Goal: Task Accomplishment & Management: Use online tool/utility

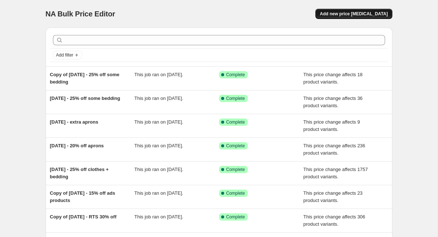
click at [356, 15] on span "Add new price [MEDICAL_DATA]" at bounding box center [354, 14] width 68 height 6
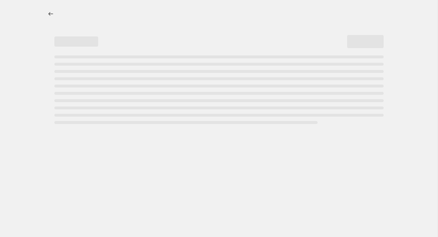
select select "percentage"
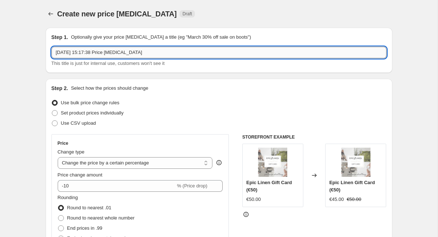
drag, startPoint x: 163, startPoint y: 53, endPoint x: 82, endPoint y: 55, distance: 80.7
click at [82, 55] on input "[DATE] 15:17:38 Price [MEDICAL_DATA]" at bounding box center [218, 53] width 335 height 12
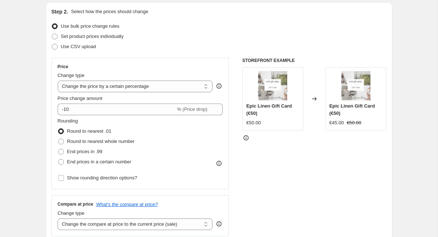
scroll to position [112, 0]
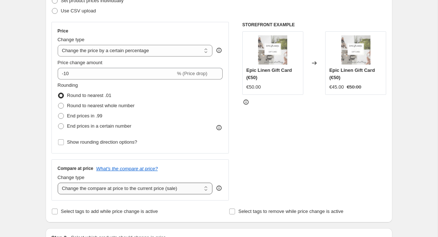
type input "[DATE] - wool blankets 20% off"
click at [58, 183] on select "Change the compare at price to the current price (sale) Change the compare at p…" at bounding box center [135, 189] width 155 height 12
select select "no_change"
click option "Don't change the compare at price" at bounding box center [0, 0] width 0 height 0
click at [143, 45] on div "Change type Change the price to a certain amount Change the price by a certain …" at bounding box center [135, 46] width 155 height 20
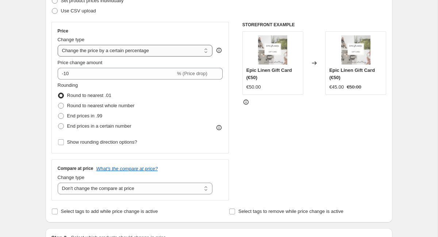
select select "pcap"
click option "Change the price by a certain percentage relative to the compare at price" at bounding box center [0, 0] width 0 height 0
type input "-20"
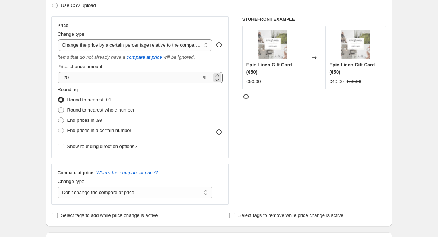
scroll to position [122, 0]
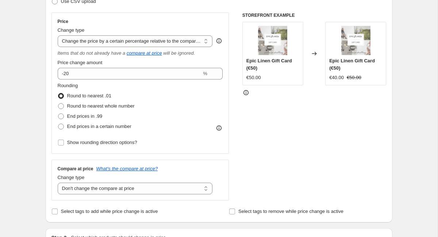
click at [145, 80] on div "Price Change type Change the price to a certain amount Change the price by a ce…" at bounding box center [140, 83] width 165 height 129
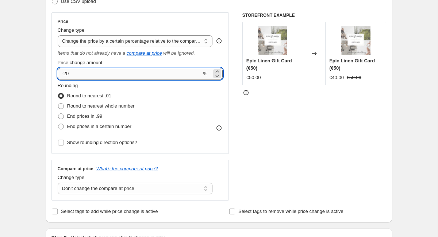
click at [153, 72] on input "-20" at bounding box center [130, 74] width 144 height 12
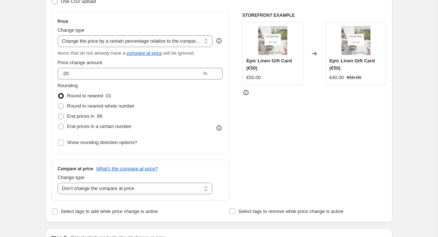
click at [40, 164] on div "Step 1. Optionally give your price [MEDICAL_DATA] a title (eg "March 30% off sa…" at bounding box center [216, 236] width 352 height 672
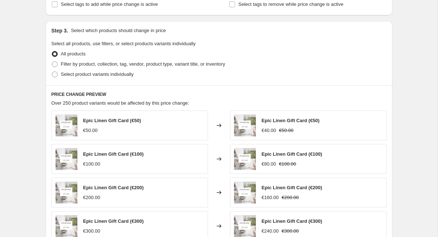
scroll to position [334, 0]
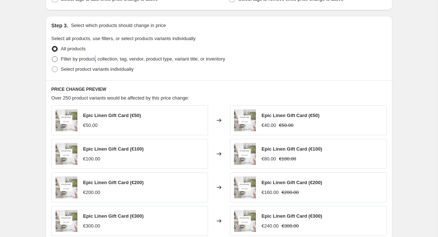
click at [99, 56] on span "Filter by product, collection, tag, vendor, product type, variant title, or inv…" at bounding box center [143, 58] width 164 height 7
click at [52, 56] on input "Filter by product, collection, tag, vendor, product type, variant title, or inv…" at bounding box center [52, 56] width 0 height 0
radio input "true"
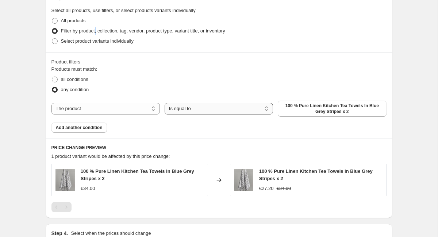
scroll to position [376, 0]
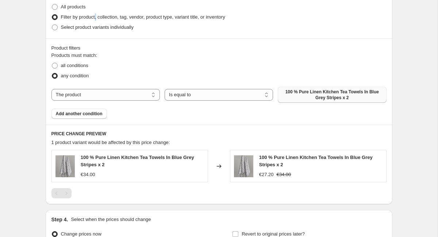
click at [316, 98] on span "100 % Pure Linen Kitchen Tea Towels In Blue Grey Stripes x 2" at bounding box center [332, 95] width 100 height 12
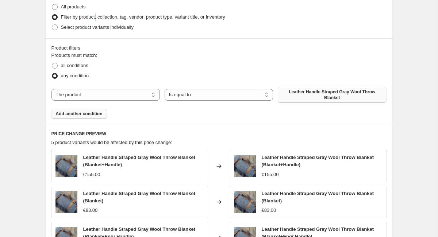
click at [96, 112] on span "Add another condition" at bounding box center [79, 114] width 47 height 6
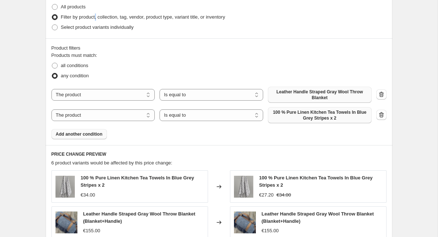
click at [327, 116] on span "100 % Pure Linen Kitchen Tea Towels In Blue Grey Stripes x 2" at bounding box center [319, 115] width 95 height 12
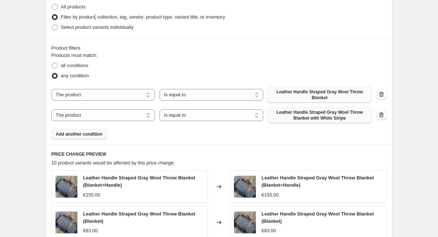
click at [76, 132] on span "Add another condition" at bounding box center [79, 134] width 47 height 6
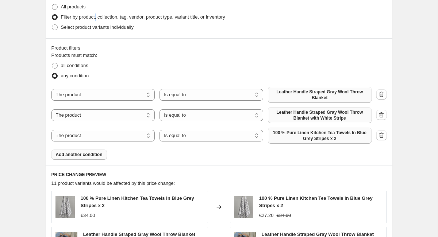
click at [310, 136] on span "100 % Pure Linen Kitchen Tea Towels In Blue Grey Stripes x 2" at bounding box center [319, 136] width 95 height 12
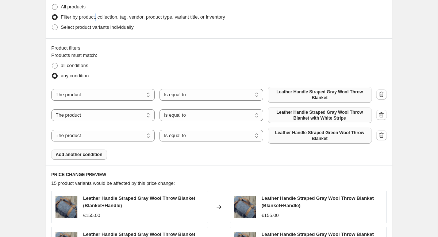
click at [84, 158] on span "Add another condition" at bounding box center [79, 155] width 47 height 6
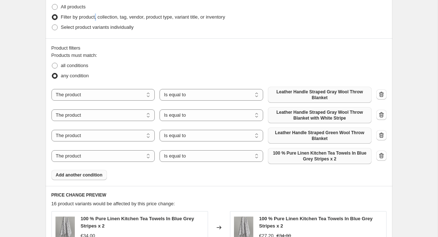
click at [329, 161] on span "100 % Pure Linen Kitchen Tea Towels In Blue Grey Stripes x 2" at bounding box center [319, 156] width 95 height 12
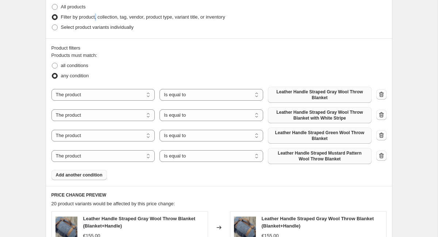
click at [84, 176] on span "Add another condition" at bounding box center [79, 175] width 47 height 6
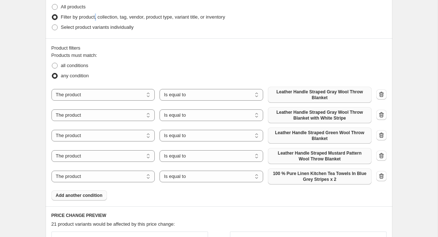
click at [297, 176] on span "100 % Pure Linen Kitchen Tea Towels In Blue Grey Stripes x 2" at bounding box center [319, 177] width 95 height 12
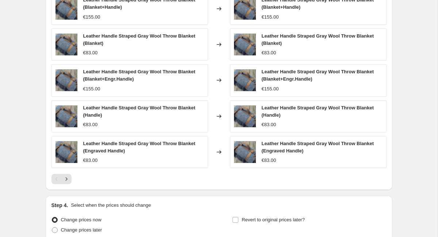
scroll to position [682, 0]
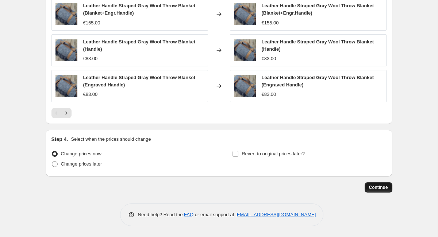
click at [382, 188] on span "Continue" at bounding box center [378, 188] width 19 height 6
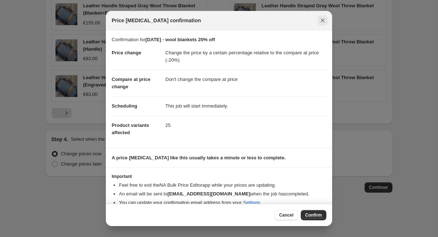
click at [322, 21] on icon "Close" at bounding box center [323, 21] width 4 height 4
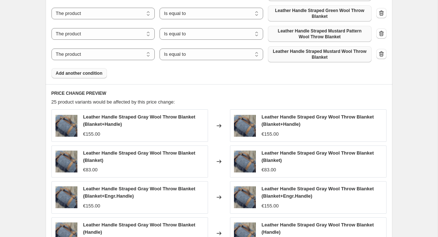
scroll to position [499, 0]
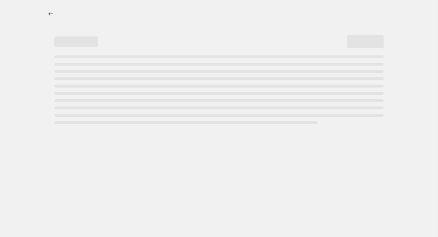
select select "percentage"
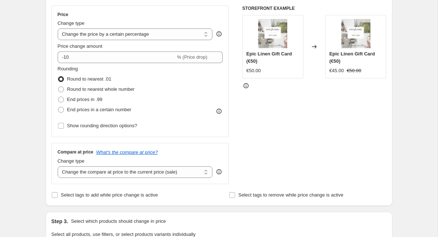
scroll to position [138, 0]
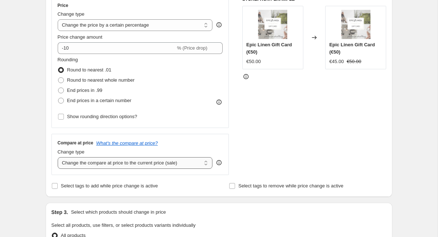
select select "no_change"
click option "Don't change the compare at price" at bounding box center [0, 0] width 0 height 0
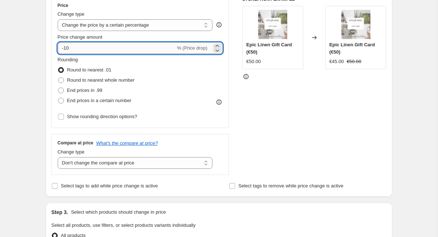
click at [90, 46] on input "-10" at bounding box center [117, 48] width 118 height 12
type input "-1"
type input "-20"
click at [29, 86] on div "Create new price change job. This page is ready Create new price change job Dra…" at bounding box center [218, 226] width 437 height 729
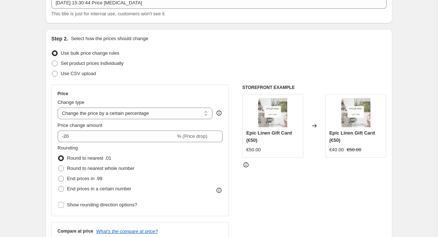
scroll to position [0, 0]
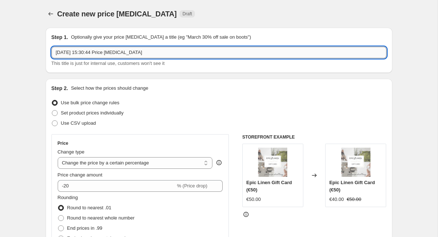
drag, startPoint x: 154, startPoint y: 50, endPoint x: 84, endPoint y: 53, distance: 70.1
click at [84, 53] on input "10 Oct 2025, 15:30:44 Price change job" at bounding box center [218, 53] width 335 height 12
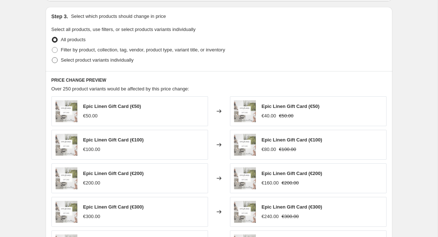
scroll to position [331, 0]
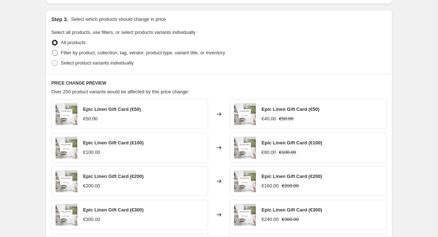
type input "10 Oct 2025 - new wool blankets 20% off"
click at [88, 50] on span "Filter by product, collection, tag, vendor, product type, variant title, or inv…" at bounding box center [143, 52] width 164 height 5
click at [52, 50] on input "Filter by product, collection, tag, vendor, product type, variant title, or inv…" at bounding box center [52, 50] width 0 height 0
radio input "true"
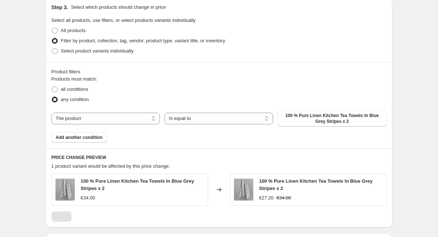
scroll to position [350, 0]
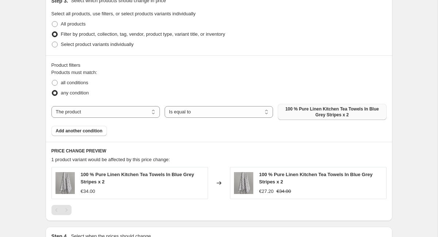
click at [334, 113] on span "100 % Pure Linen Kitchen Tea Towels In Blue Grey Stripes x 2" at bounding box center [332, 112] width 100 height 12
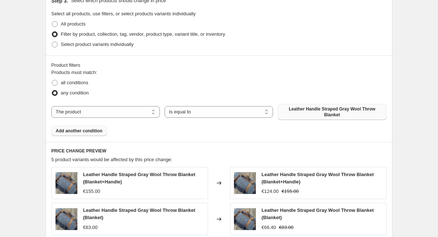
click at [78, 132] on span "Add another condition" at bounding box center [79, 131] width 47 height 6
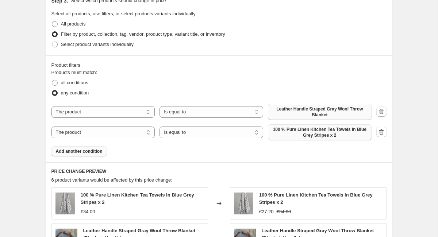
click at [308, 132] on span "100 % Pure Linen Kitchen Tea Towels In Blue Grey Stripes x 2" at bounding box center [319, 133] width 95 height 12
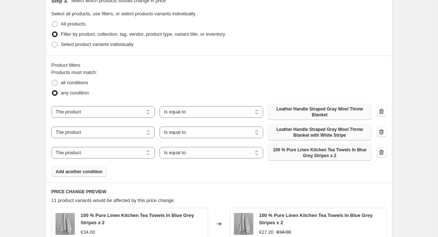
click at [317, 161] on button "100 % Pure Linen Kitchen Tea Towels In Blue Grey Stripes x 2" at bounding box center [320, 153] width 104 height 16
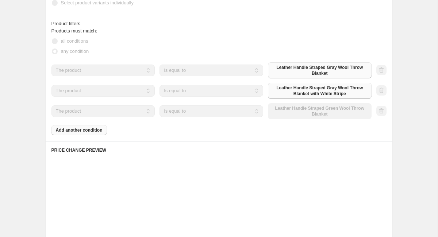
scroll to position [400, 0]
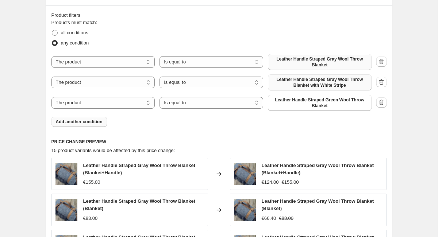
click at [83, 118] on button "Add another condition" at bounding box center [78, 122] width 55 height 10
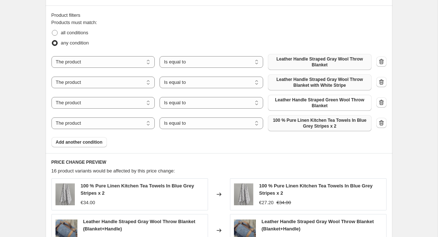
click at [276, 120] on span "100 % Pure Linen Kitchen Tea Towels In Blue Grey Stripes x 2" at bounding box center [319, 123] width 95 height 12
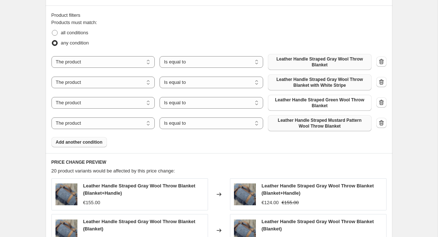
click at [91, 142] on span "Add another condition" at bounding box center [79, 142] width 47 height 6
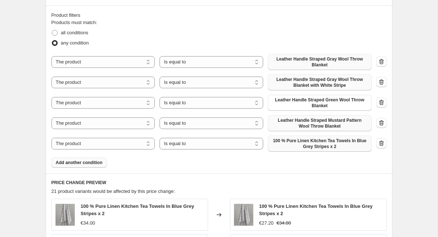
click at [324, 148] on span "100 % Pure Linen Kitchen Tea Towels In Blue Grey Stripes x 2" at bounding box center [319, 144] width 95 height 12
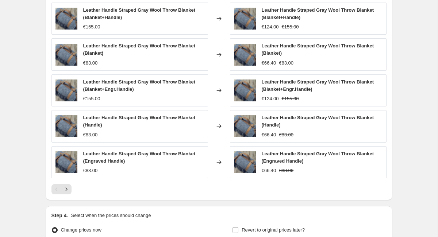
scroll to position [672, 0]
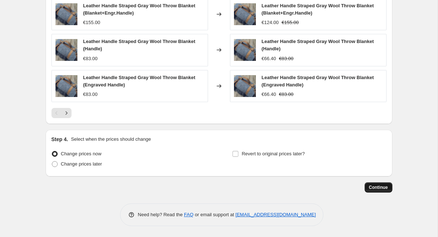
click at [379, 188] on span "Continue" at bounding box center [378, 188] width 19 height 6
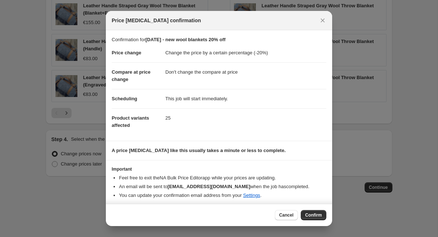
scroll to position [3, 0]
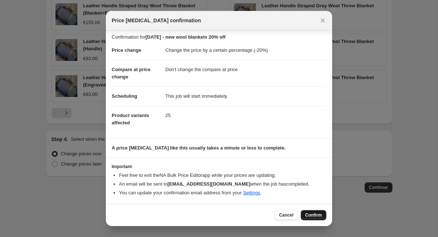
click at [317, 216] on span "Confirm" at bounding box center [313, 215] width 17 height 6
